Goal: Task Accomplishment & Management: Use online tool/utility

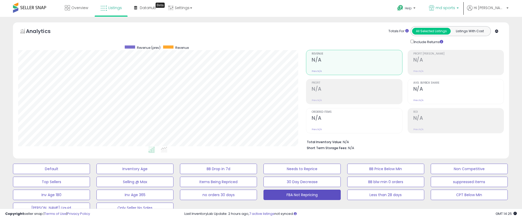
click at [455, 5] on span "md sports" at bounding box center [445, 7] width 19 height 5
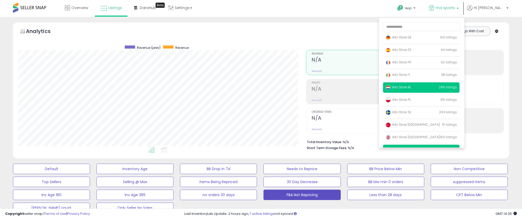
scroll to position [34, 0]
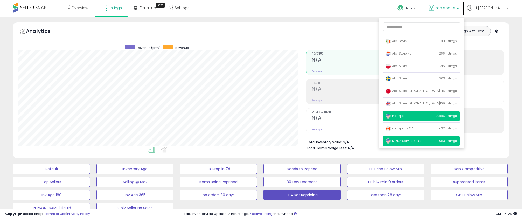
click at [421, 140] on span "MODA Services Inc" at bounding box center [403, 140] width 35 height 4
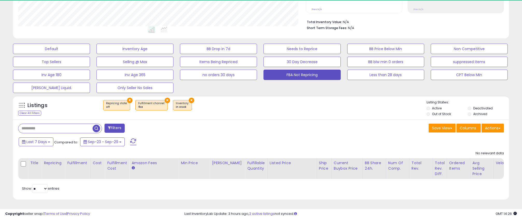
scroll to position [106, 288]
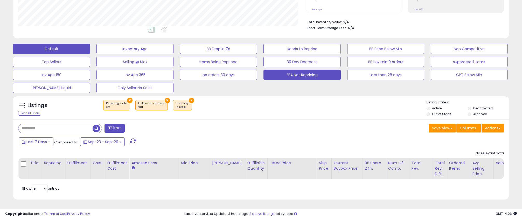
click at [53, 49] on button "Default" at bounding box center [51, 49] width 77 height 10
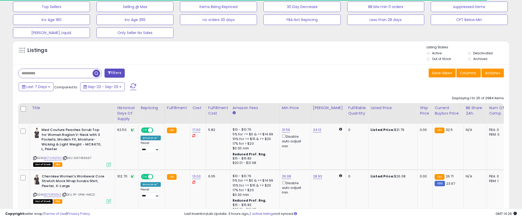
scroll to position [176, 0]
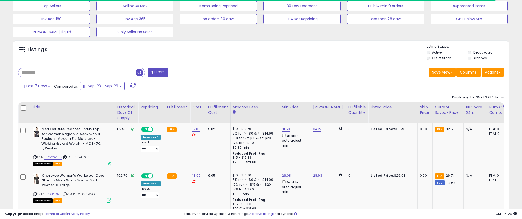
click at [57, 75] on input "text" at bounding box center [76, 72] width 117 height 9
paste input "**********"
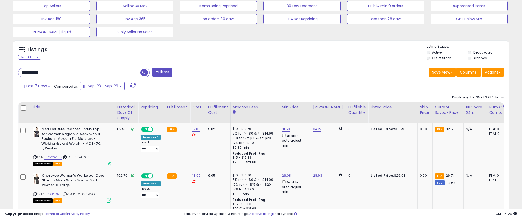
type input "**********"
click at [143, 74] on span "button" at bounding box center [144, 73] width 8 height 8
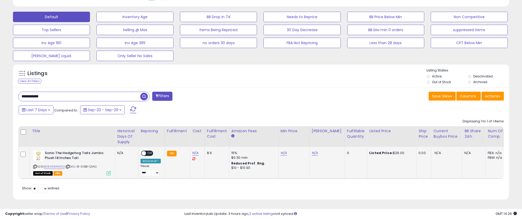
click at [109, 174] on icon at bounding box center [109, 173] width 4 height 4
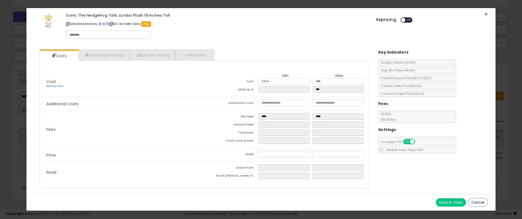
click at [486, 14] on span "×" at bounding box center [485, 14] width 3 height 8
